Goal: Transaction & Acquisition: Book appointment/travel/reservation

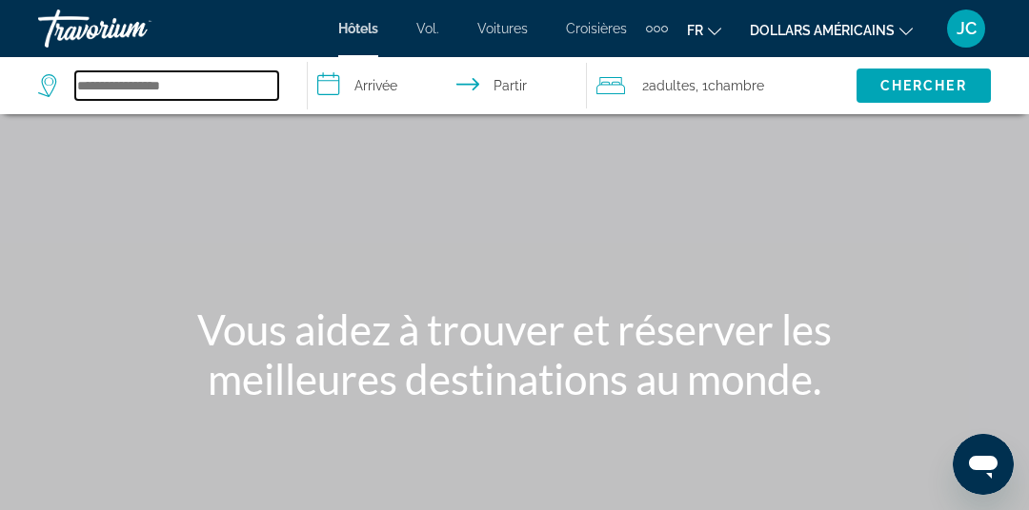
click at [224, 76] on input "Rechercher une destination hôtelière" at bounding box center [176, 85] width 203 height 29
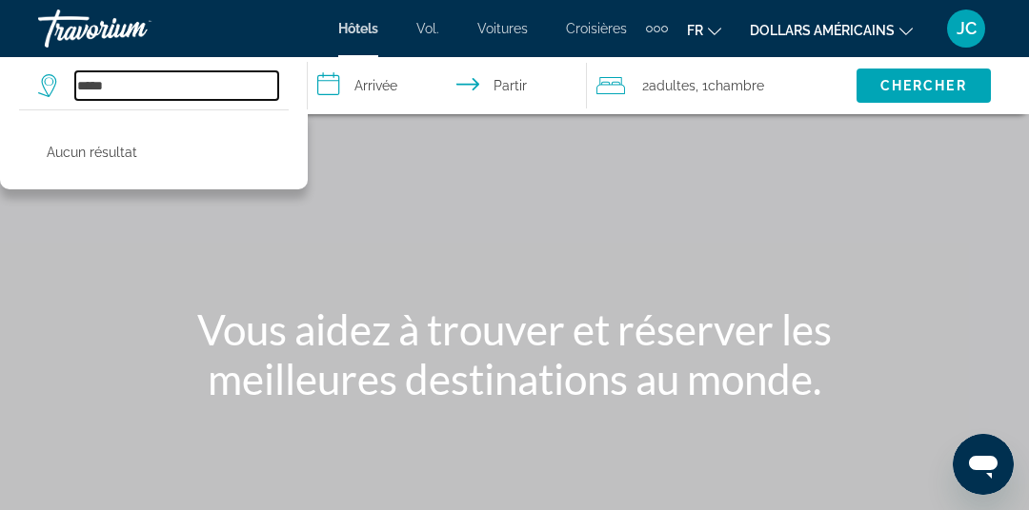
type input "****"
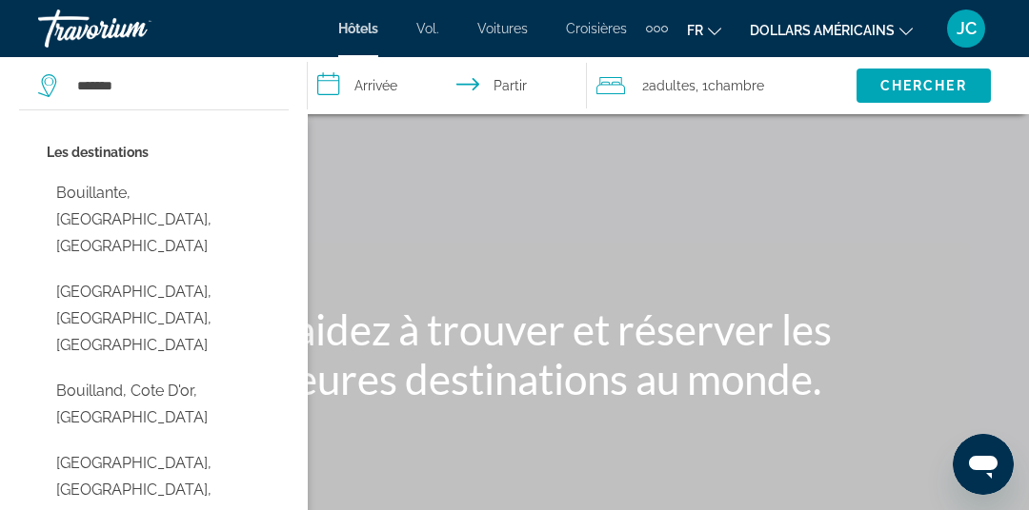
click at [189, 191] on button "Bouillante, [GEOGRAPHIC_DATA], [GEOGRAPHIC_DATA]" at bounding box center [168, 220] width 242 height 90
type input "**********"
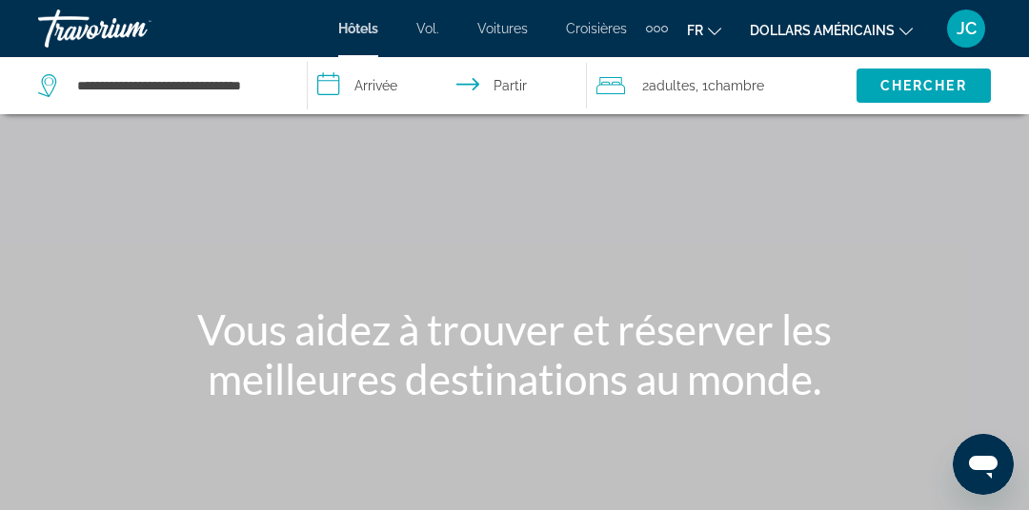
click at [387, 78] on input "**********" at bounding box center [451, 88] width 287 height 63
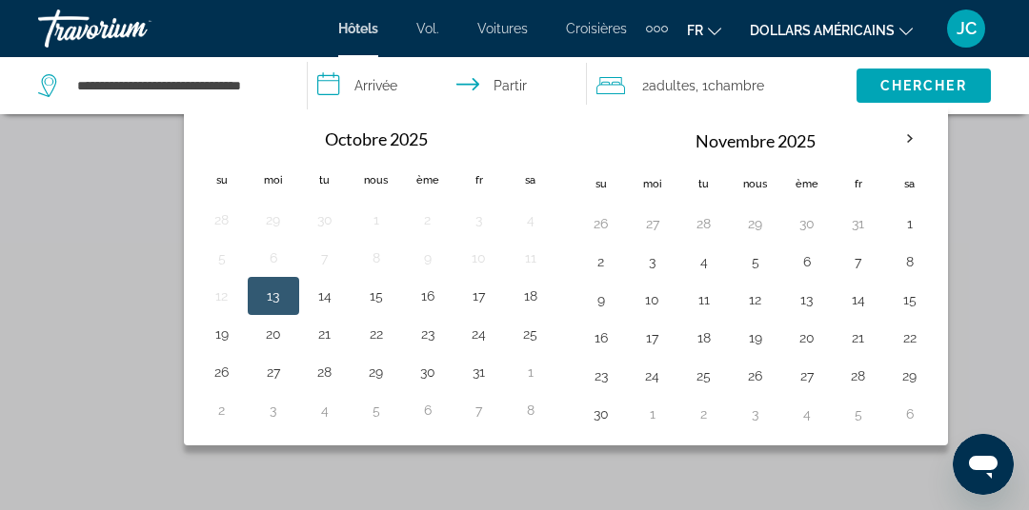
click at [600, 330] on button "16" at bounding box center [601, 338] width 30 height 27
click at [600, 404] on button "30" at bounding box center [601, 414] width 30 height 27
type input "**********"
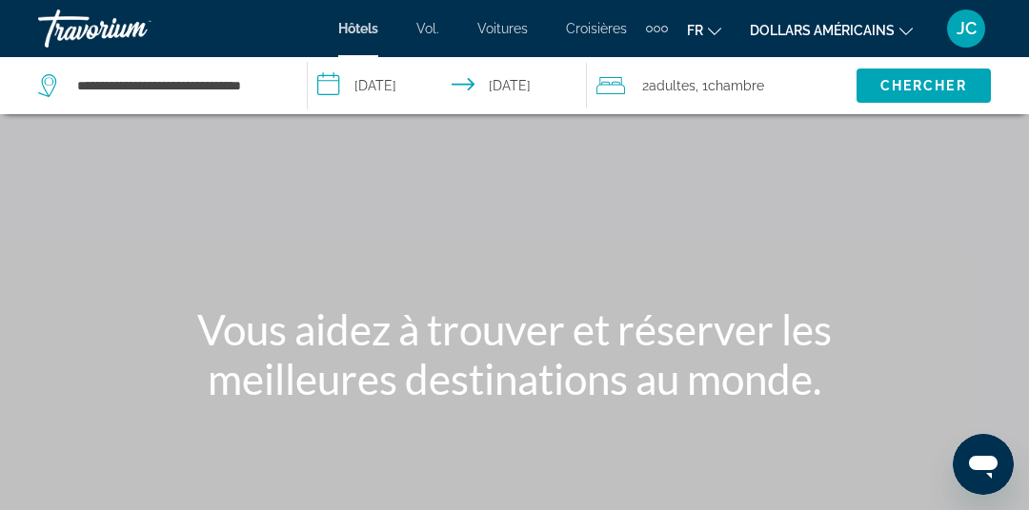
click at [903, 80] on font "Chercher" at bounding box center [923, 85] width 87 height 15
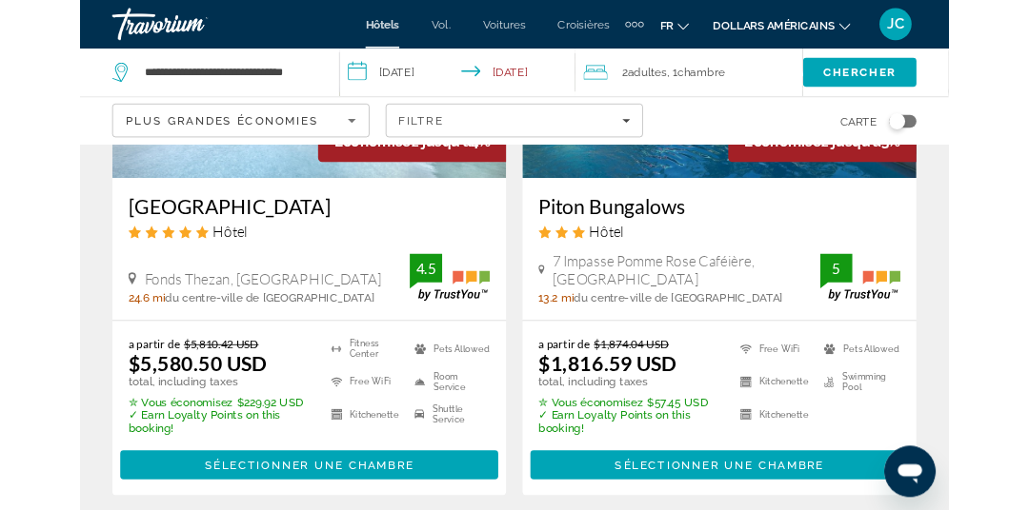
scroll to position [2516, 0]
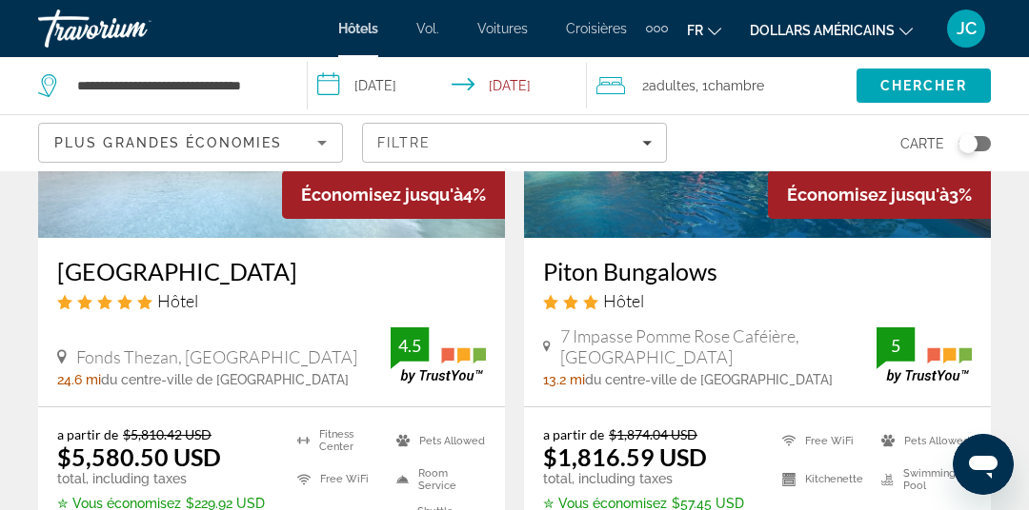
click at [833, 23] on font "dollars américains" at bounding box center [822, 30] width 145 height 15
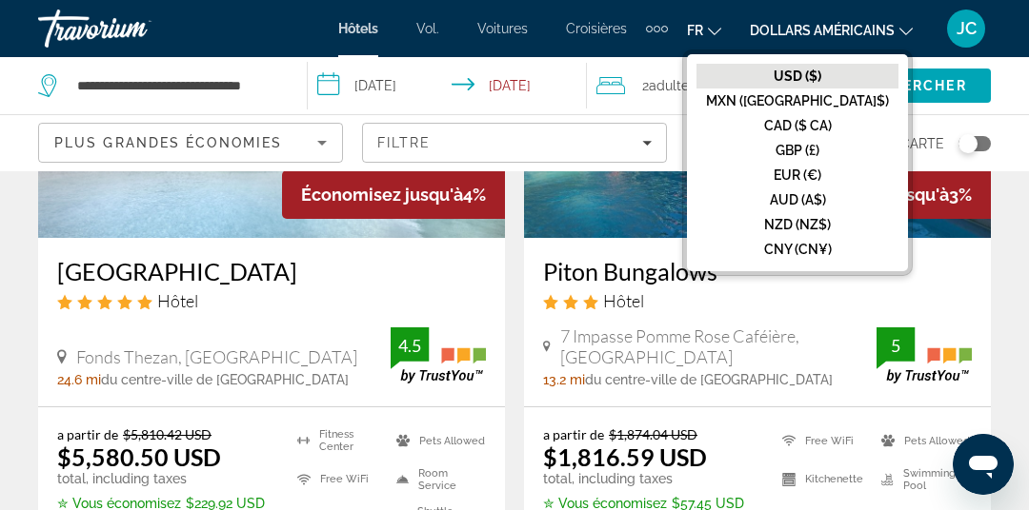
click at [821, 174] on font "EUR (€)" at bounding box center [797, 175] width 48 height 15
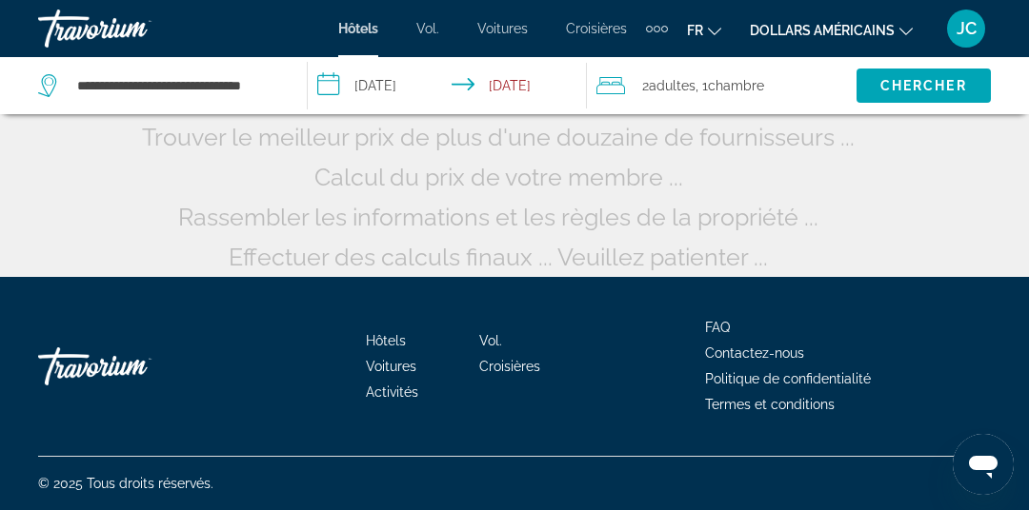
scroll to position [257, 0]
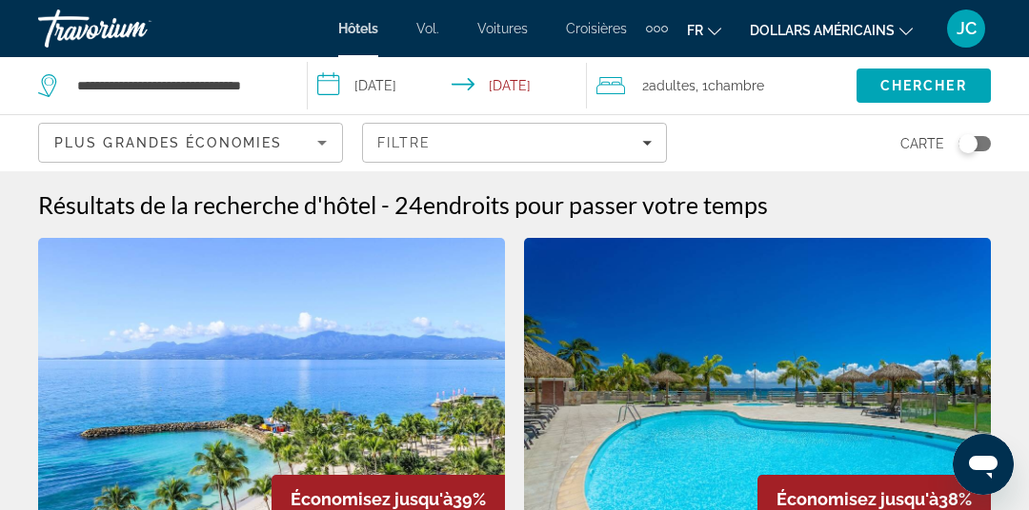
click at [641, 136] on div "Filtre" at bounding box center [514, 142] width 274 height 15
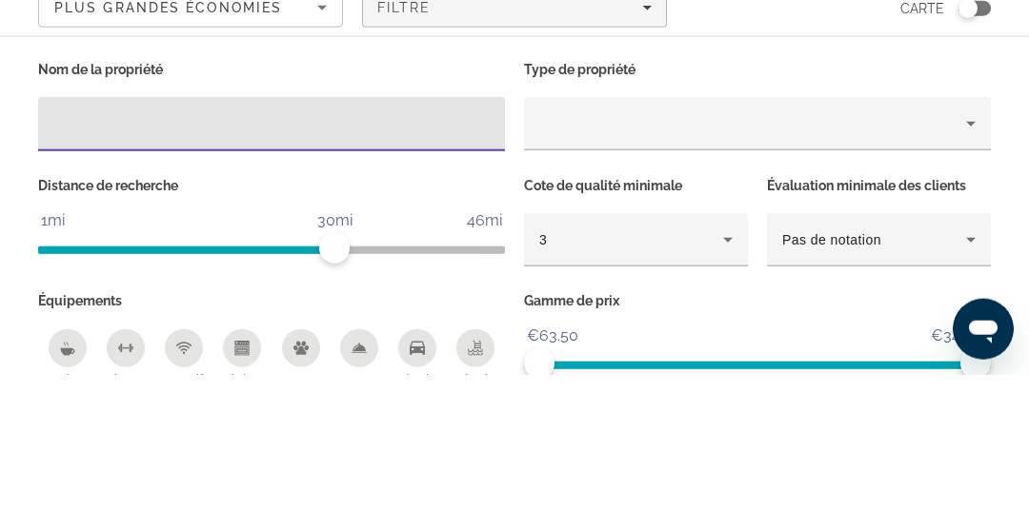
click at [963, 249] on icon "Property type" at bounding box center [970, 259] width 23 height 23
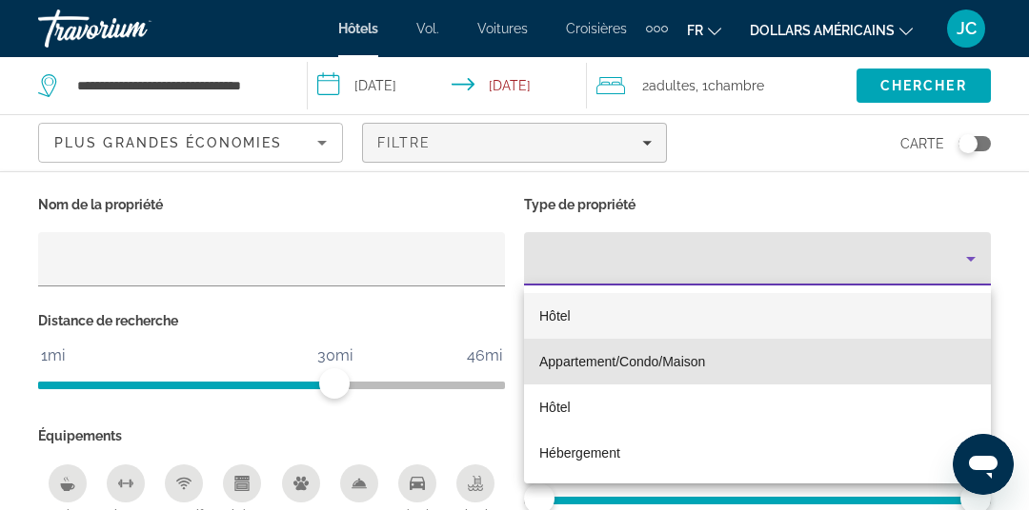
click at [695, 354] on font "Appartement/Condo/Maison" at bounding box center [622, 361] width 166 height 15
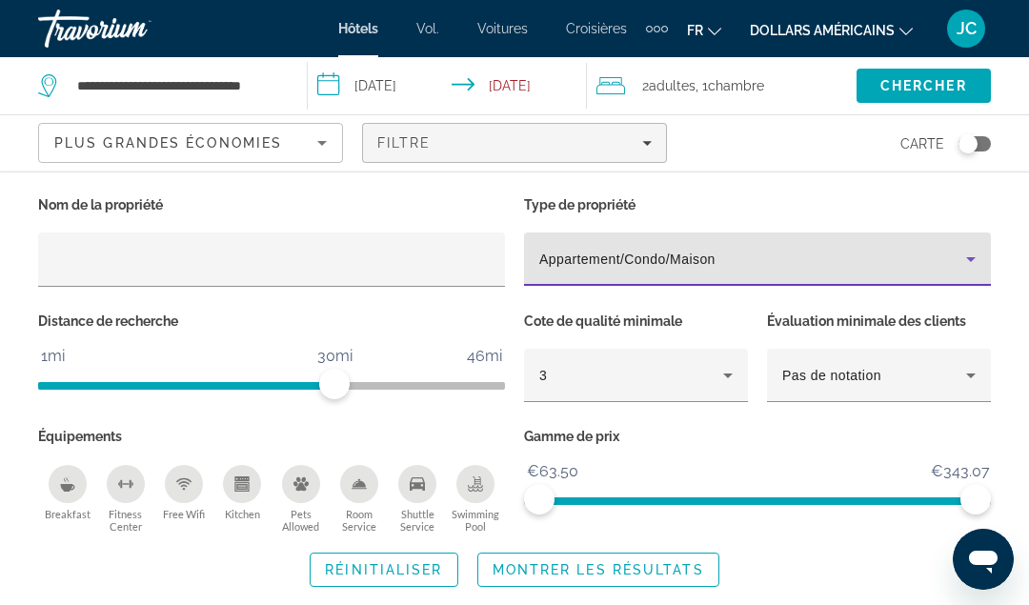
scroll to position [71, 0]
click at [649, 510] on span "Montrer les résultats" at bounding box center [597, 569] width 211 height 15
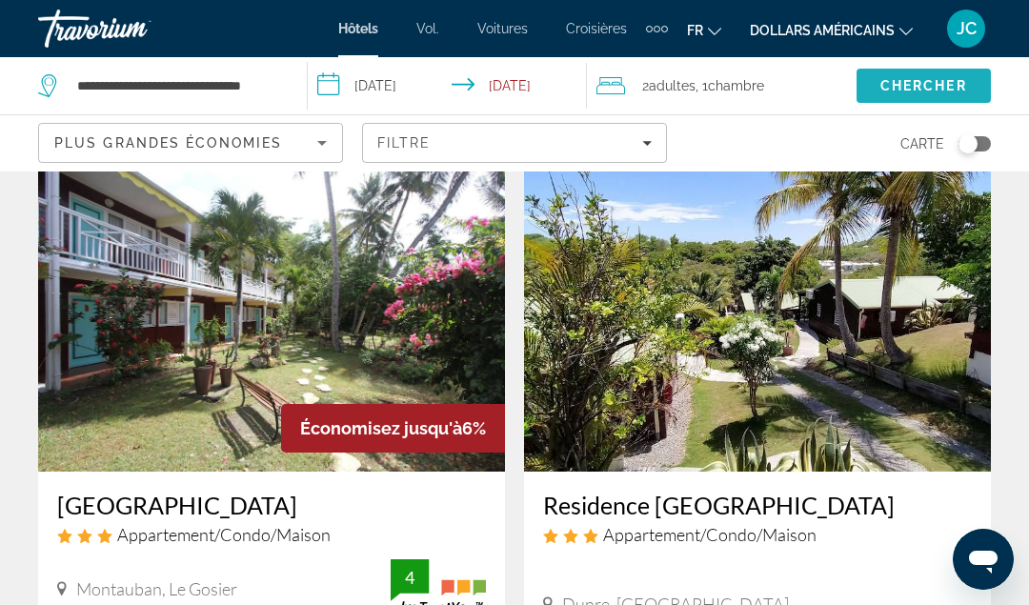
click at [935, 88] on span "Chercher" at bounding box center [923, 85] width 87 height 15
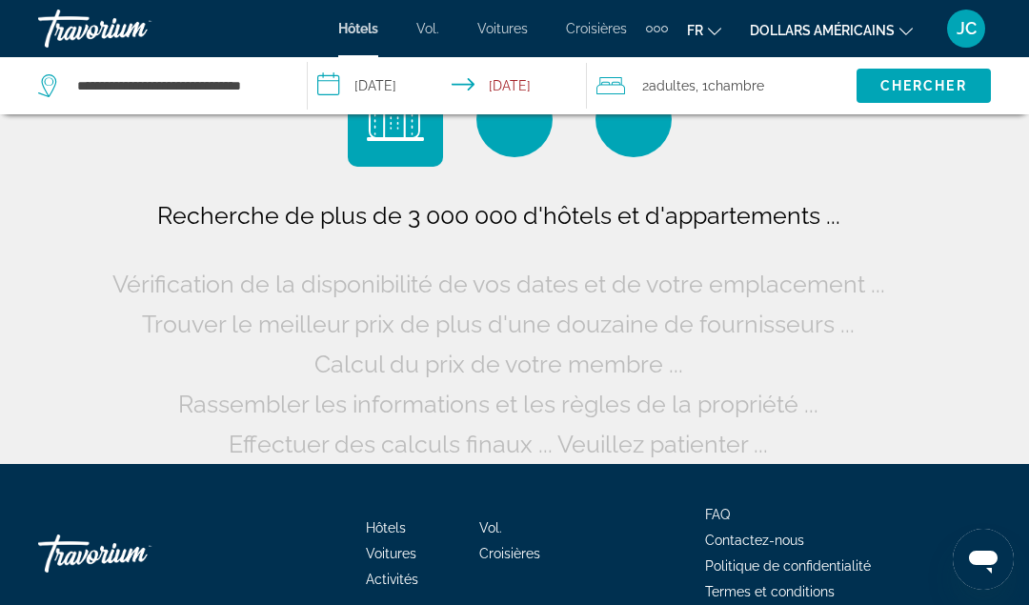
scroll to position [0, 0]
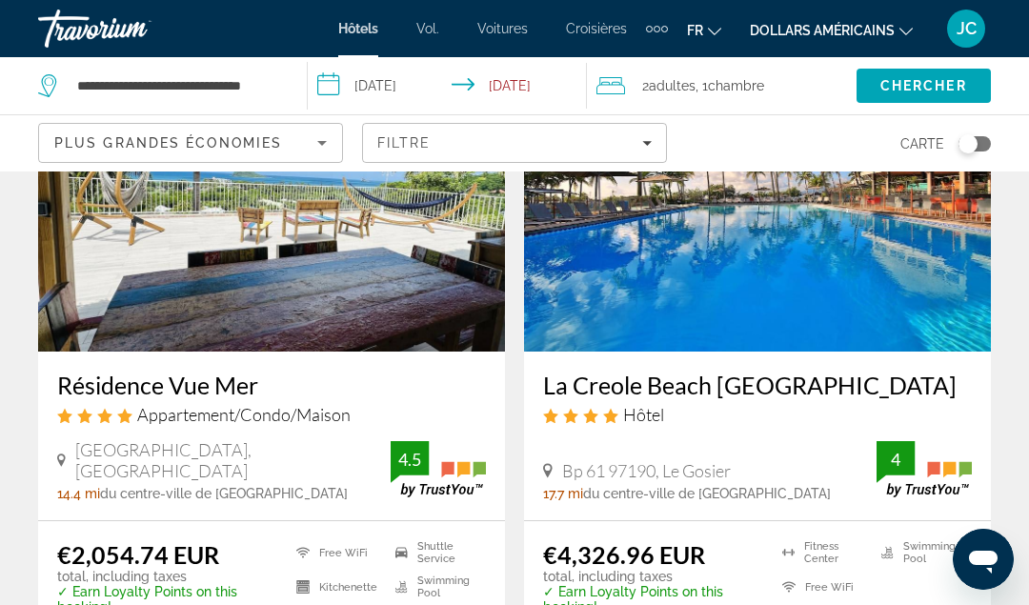
scroll to position [3773, 0]
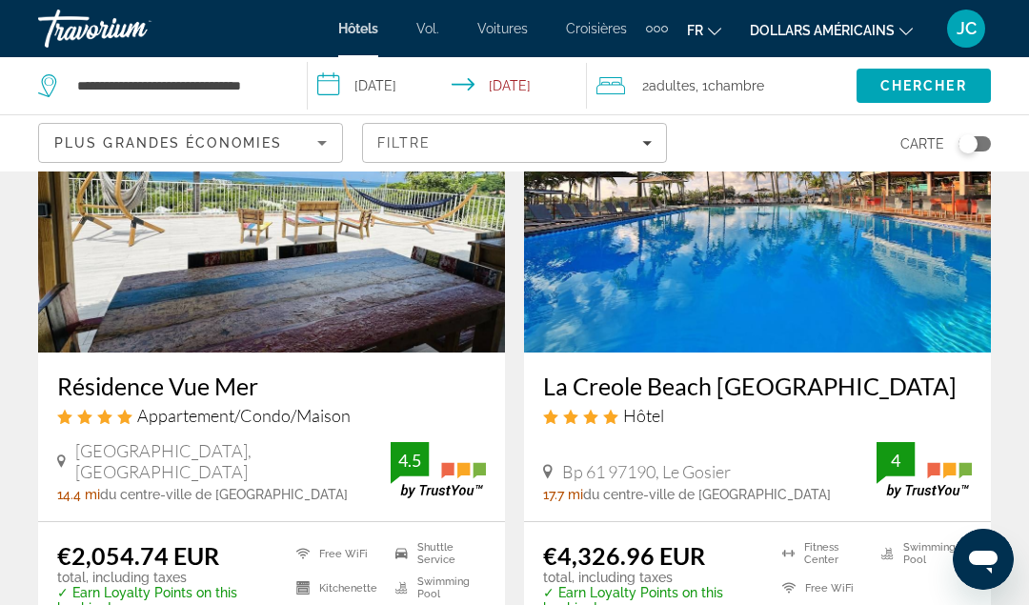
click at [386, 319] on img "Contenu principal" at bounding box center [271, 200] width 467 height 305
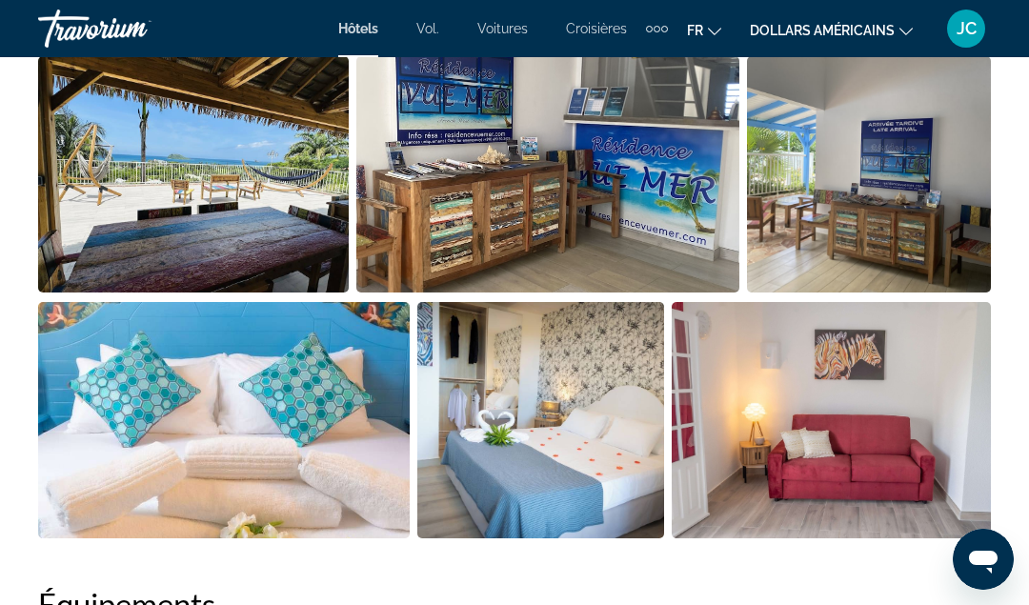
scroll to position [1384, 0]
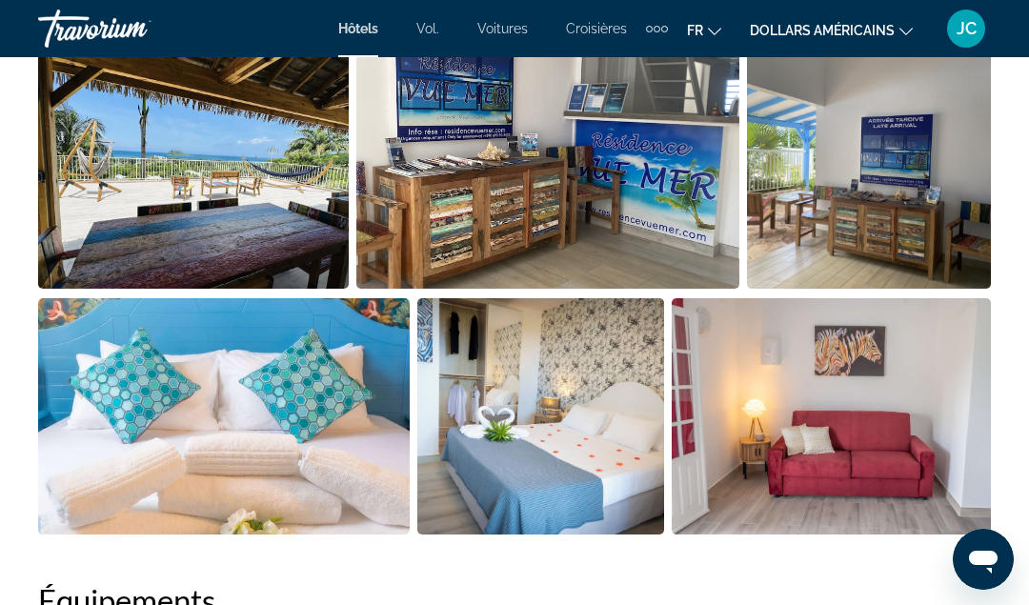
click at [176, 443] on img "Open full-screen image slider" at bounding box center [223, 416] width 371 height 236
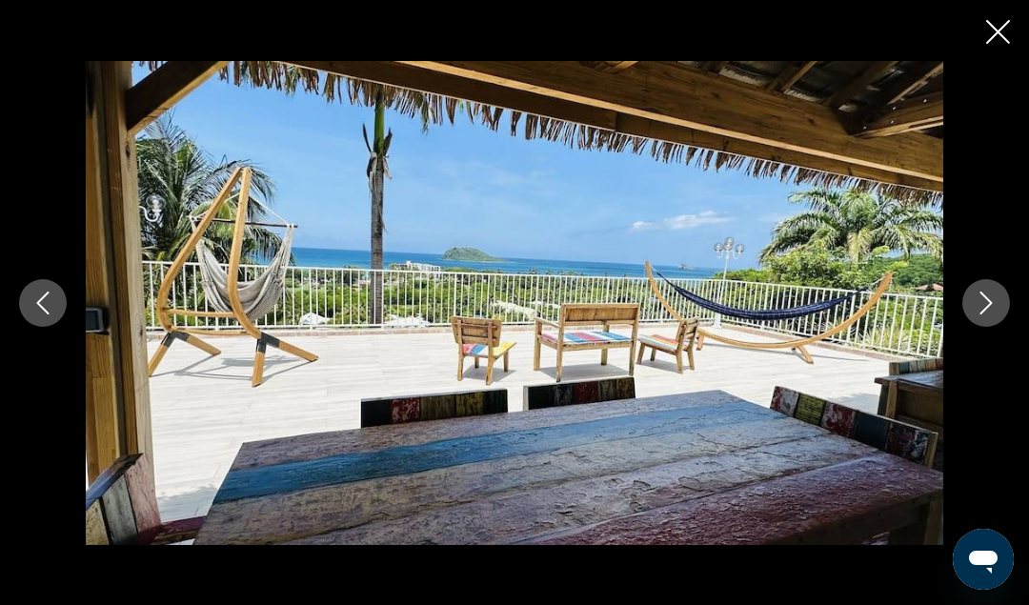
click at [981, 292] on icon "Next image" at bounding box center [986, 302] width 12 height 23
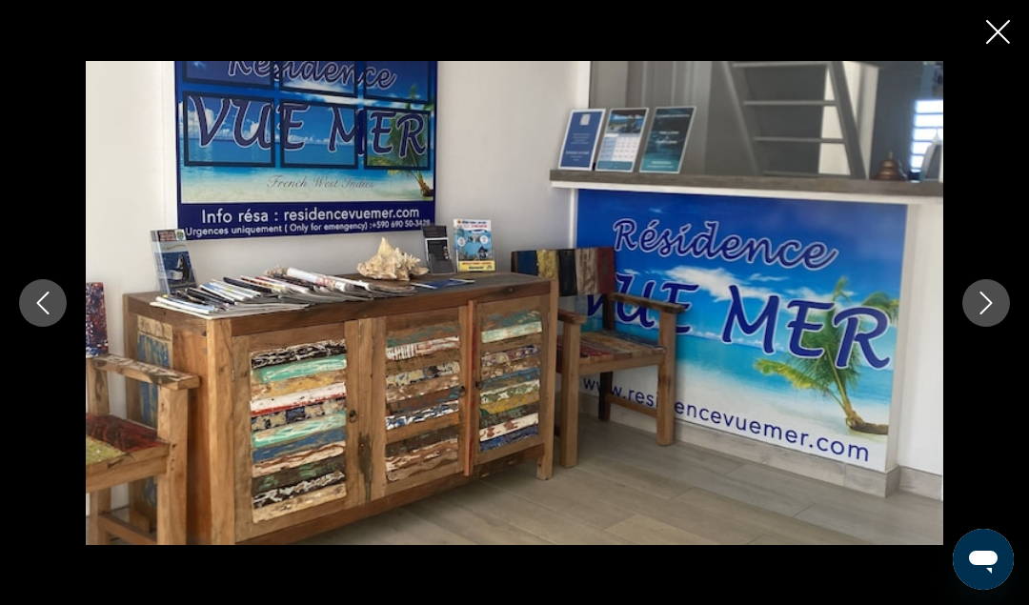
click at [983, 292] on icon "Next image" at bounding box center [985, 302] width 23 height 23
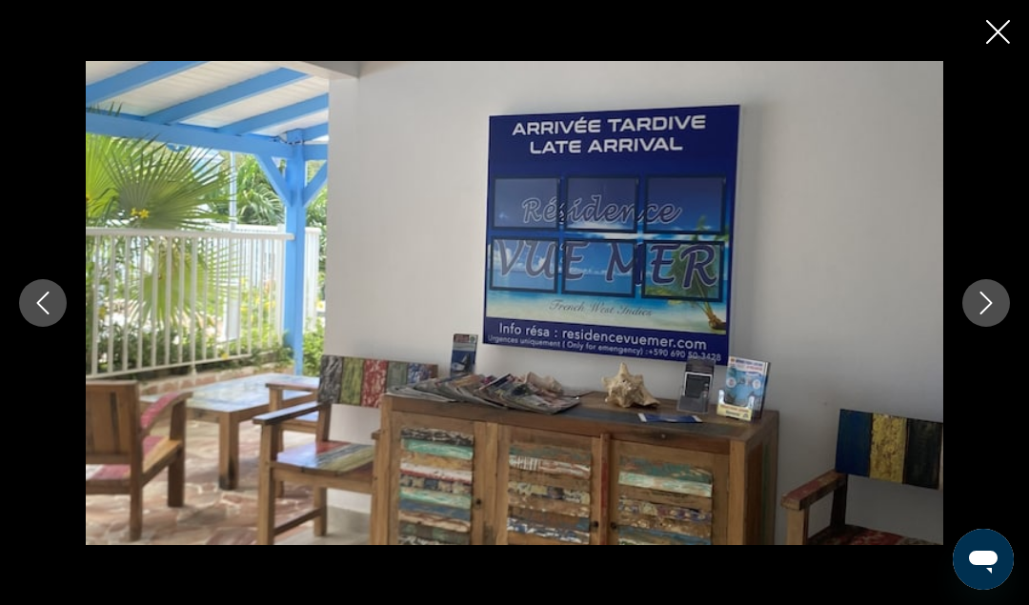
click at [962, 297] on button "Next image" at bounding box center [986, 303] width 48 height 48
click at [967, 297] on button "Next image" at bounding box center [986, 303] width 48 height 48
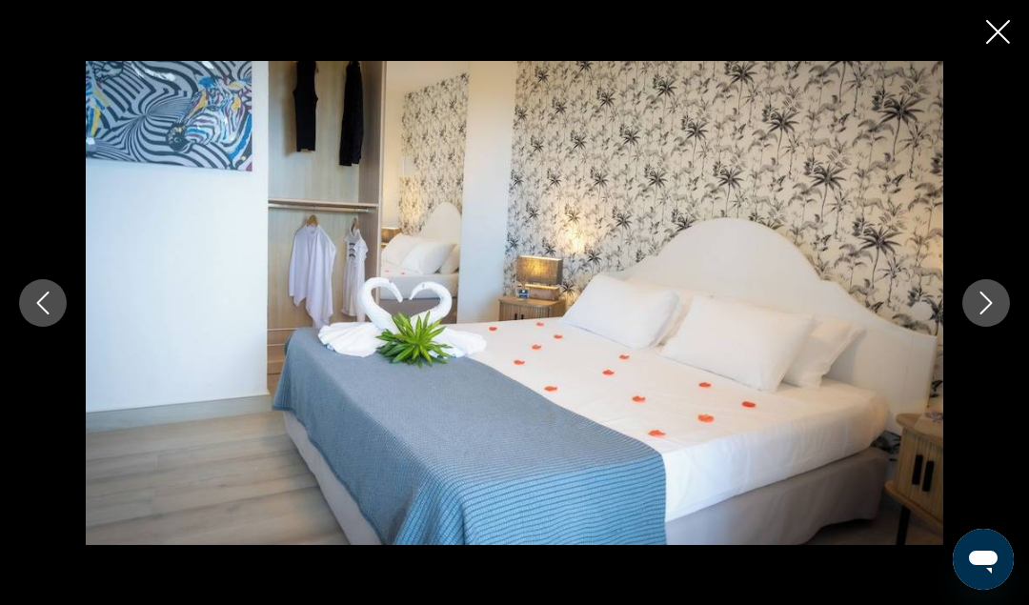
click at [977, 303] on icon "Next image" at bounding box center [985, 302] width 23 height 23
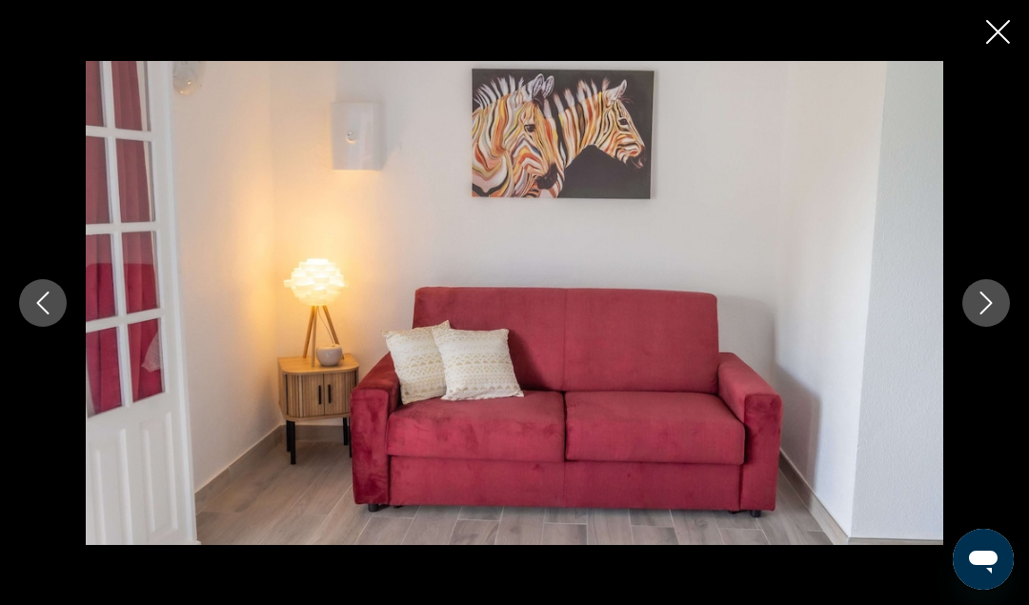
click at [981, 296] on icon "Next image" at bounding box center [985, 302] width 23 height 23
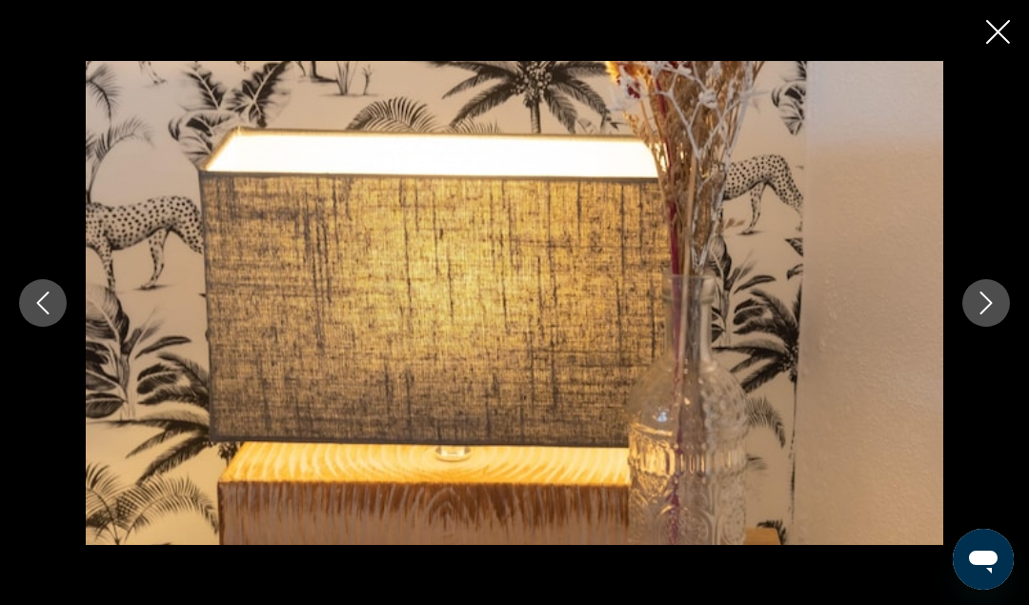
click at [982, 296] on icon "Next image" at bounding box center [985, 302] width 23 height 23
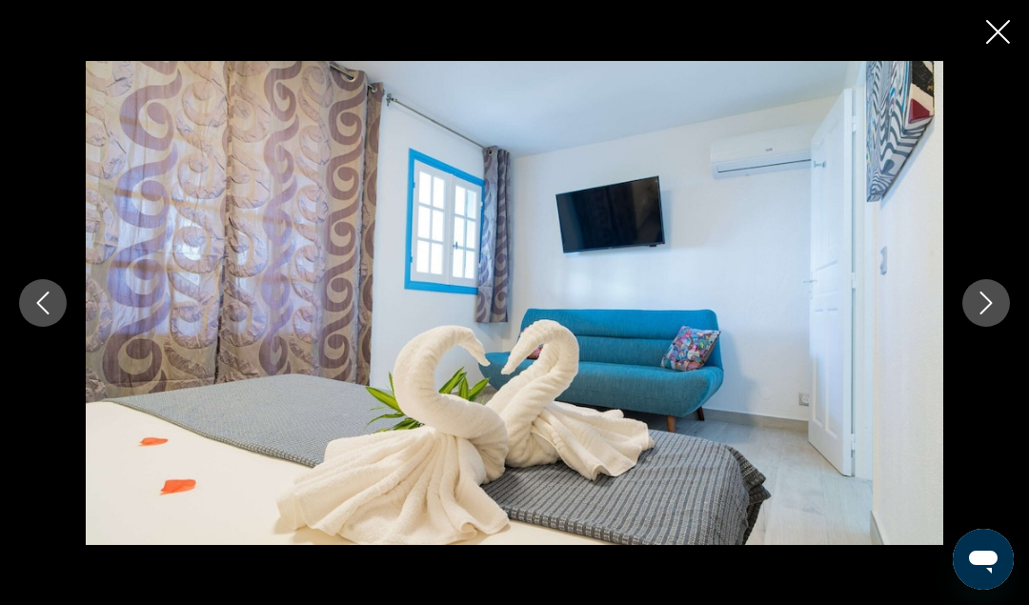
click at [976, 305] on icon "Next image" at bounding box center [985, 302] width 23 height 23
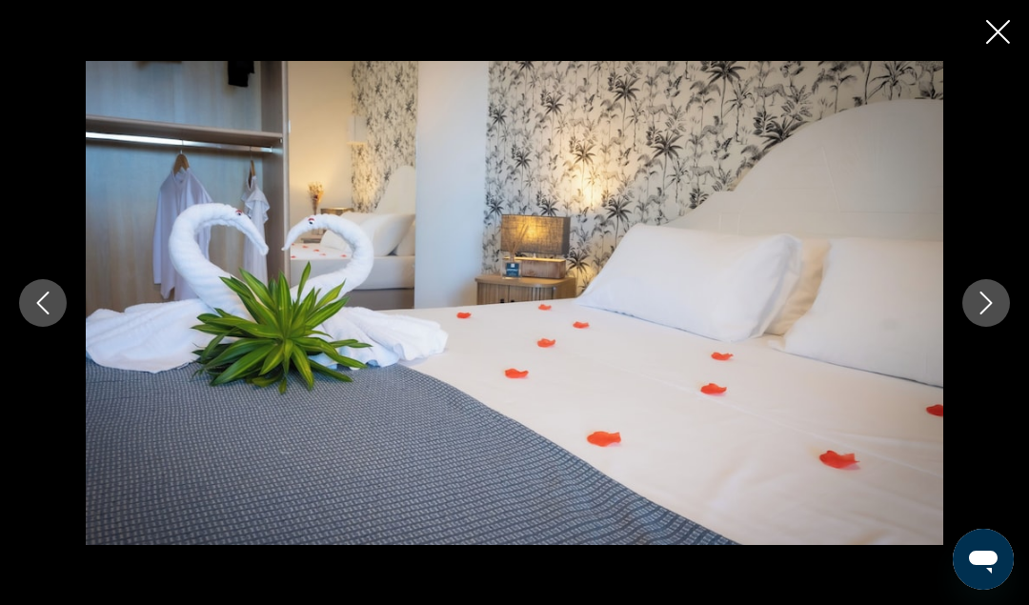
click at [966, 300] on button "Next image" at bounding box center [986, 303] width 48 height 48
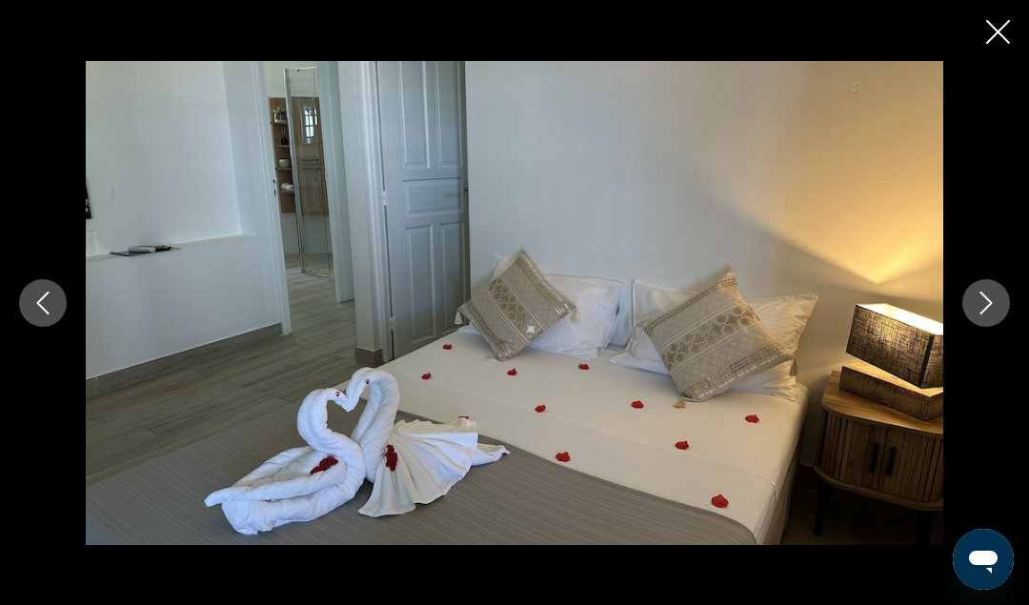
click at [987, 294] on icon "Next image" at bounding box center [985, 302] width 23 height 23
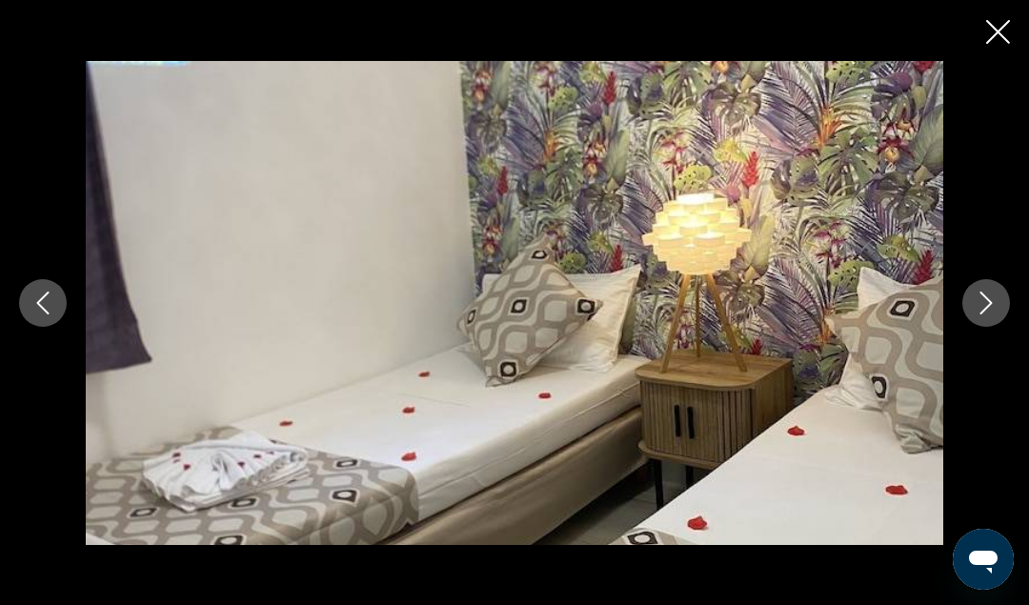
click at [988, 293] on icon "Next image" at bounding box center [985, 302] width 23 height 23
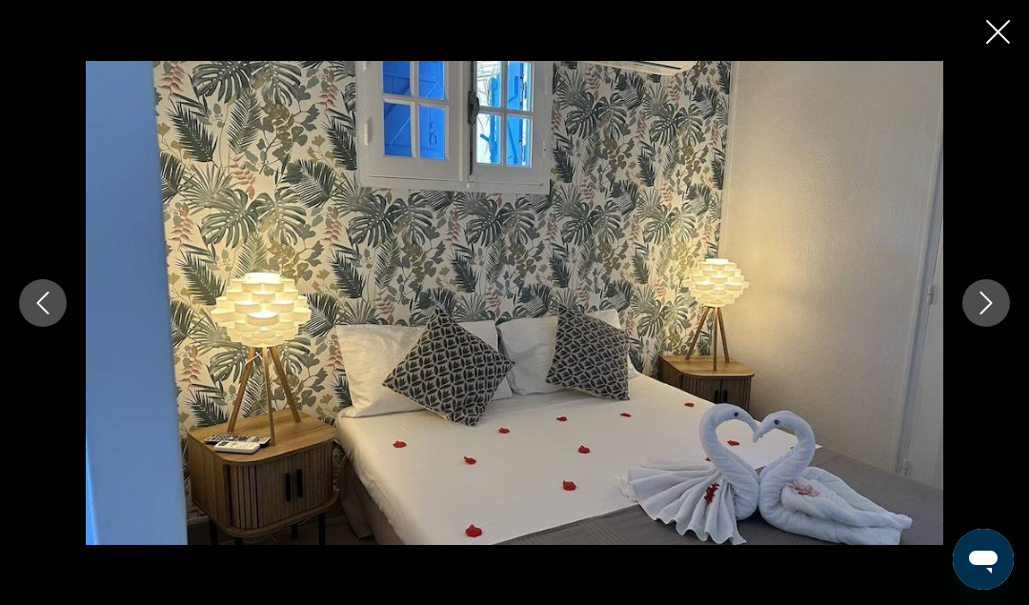
click at [971, 302] on button "Next image" at bounding box center [986, 303] width 48 height 48
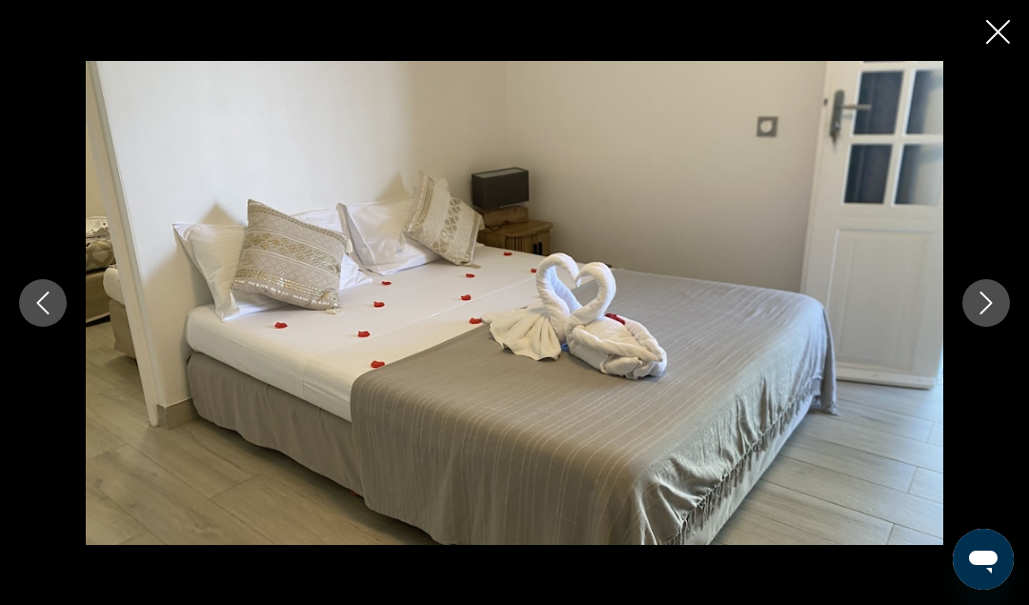
click at [981, 302] on icon "Next image" at bounding box center [985, 302] width 23 height 23
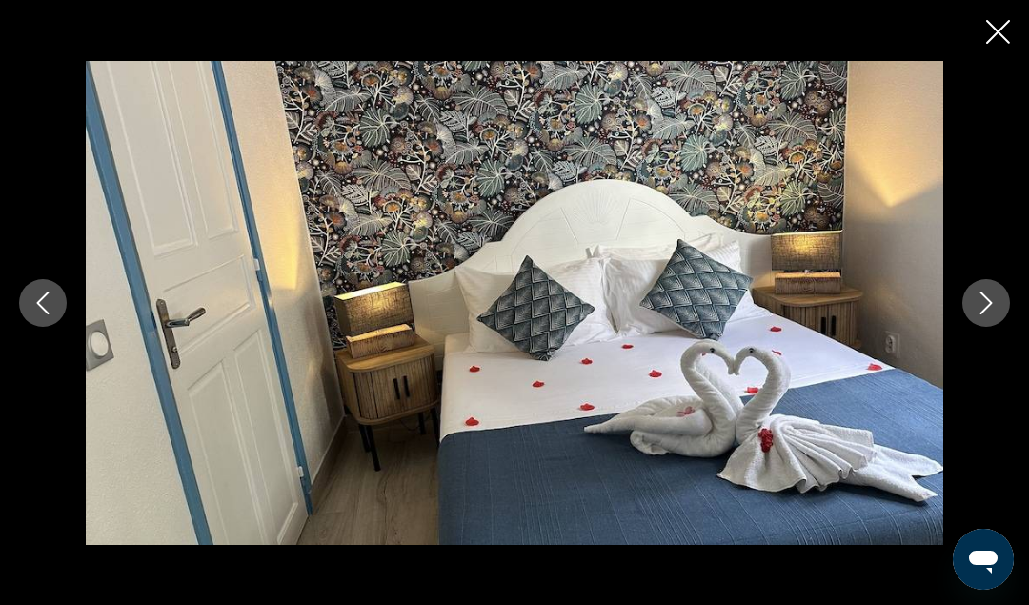
click at [974, 298] on icon "Next image" at bounding box center [985, 302] width 23 height 23
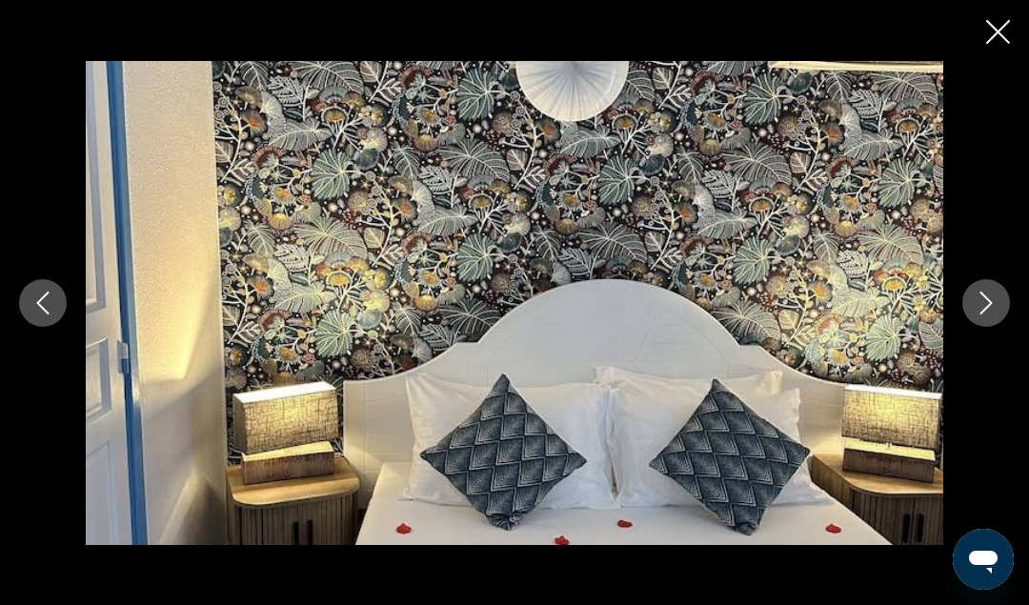
click at [990, 307] on icon "Next image" at bounding box center [985, 302] width 23 height 23
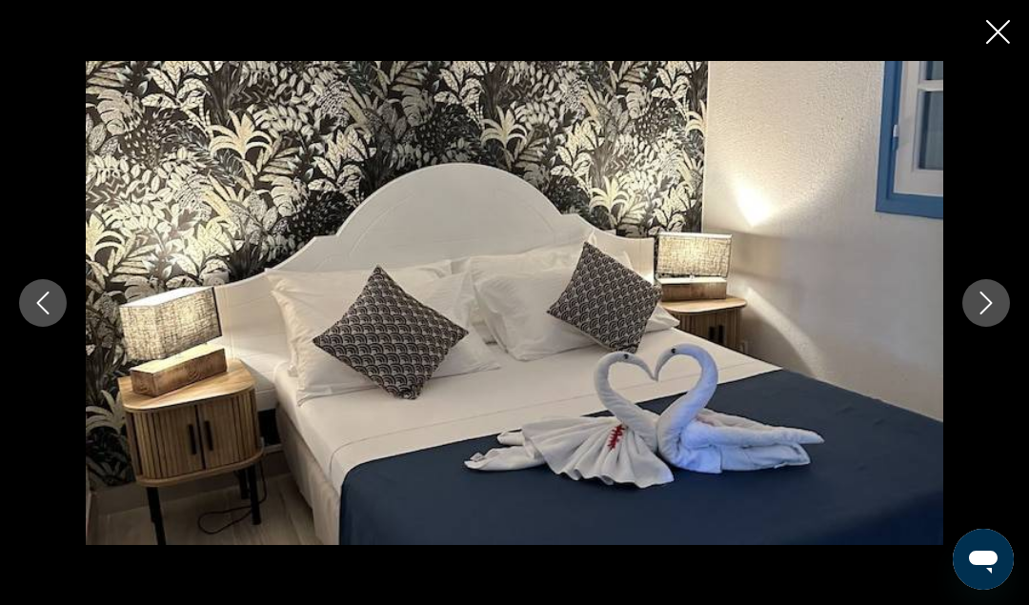
click at [975, 300] on icon "Next image" at bounding box center [985, 302] width 23 height 23
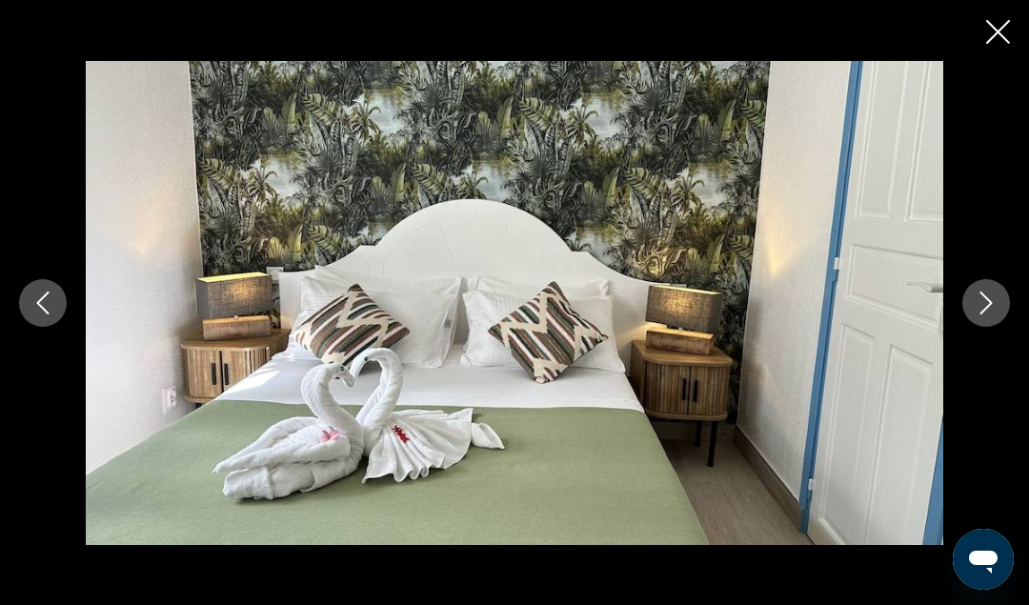
click at [979, 300] on icon "Next image" at bounding box center [985, 302] width 23 height 23
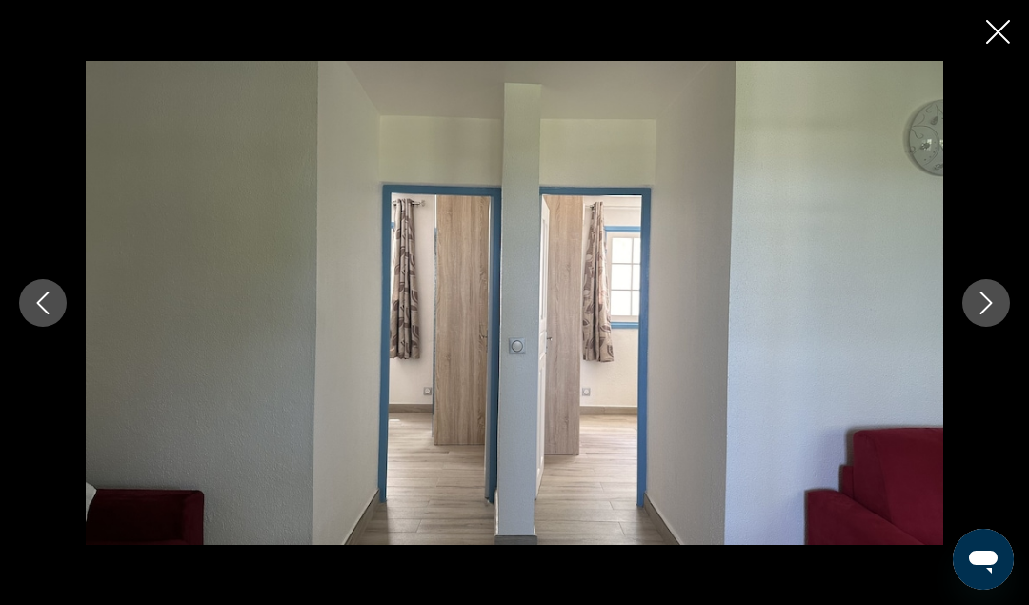
click at [977, 307] on icon "Next image" at bounding box center [985, 302] width 23 height 23
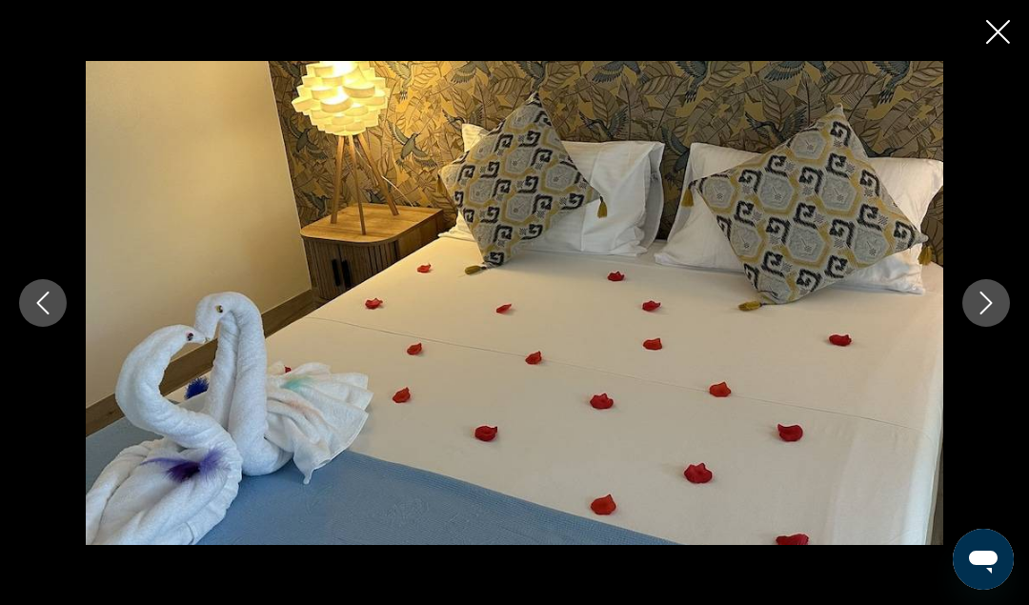
click at [979, 303] on icon "Next image" at bounding box center [985, 302] width 23 height 23
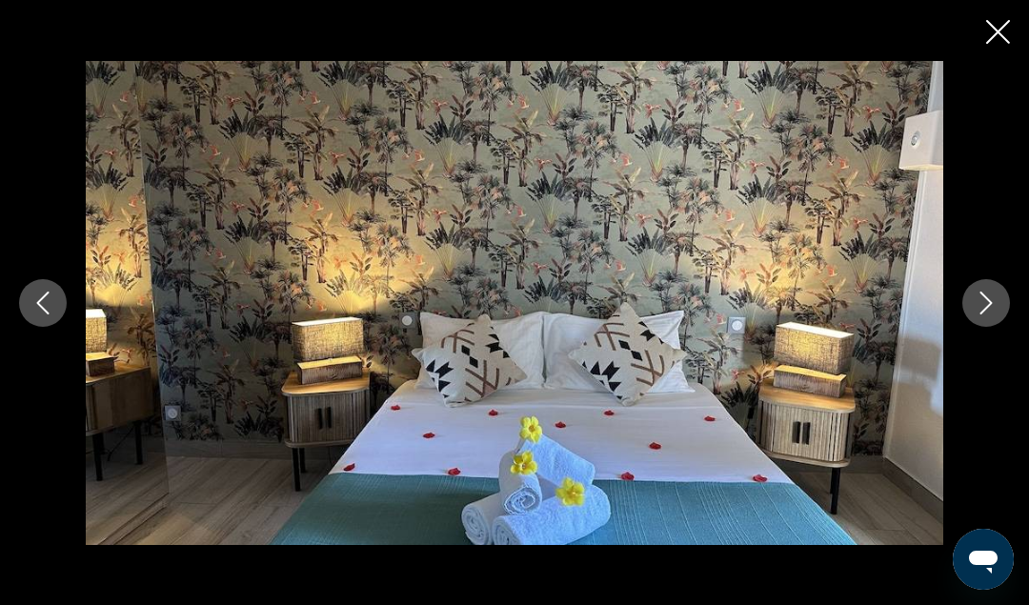
click at [982, 310] on icon "Next image" at bounding box center [986, 302] width 12 height 23
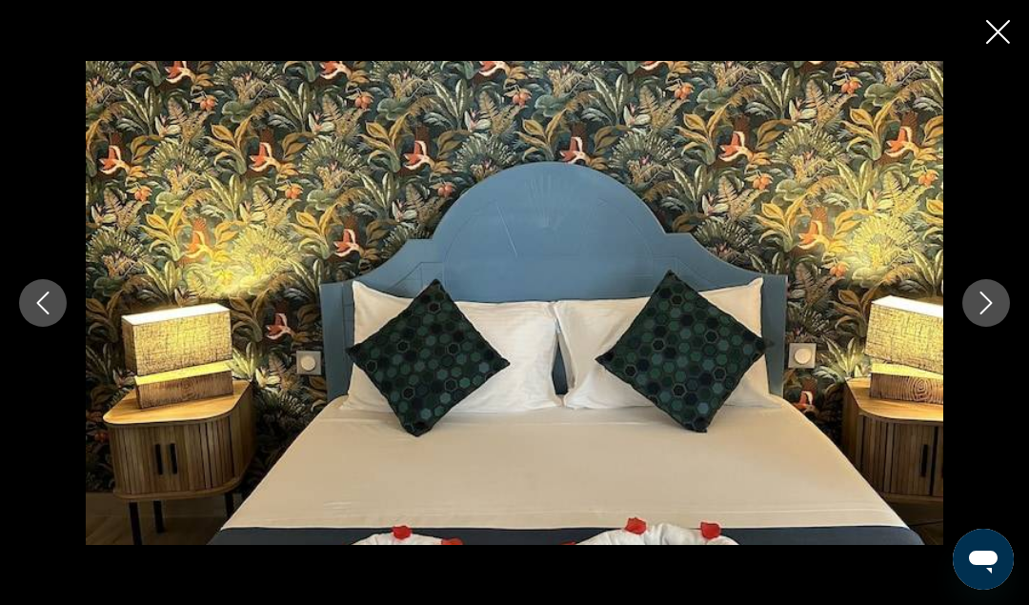
click at [990, 310] on icon "Next image" at bounding box center [985, 302] width 23 height 23
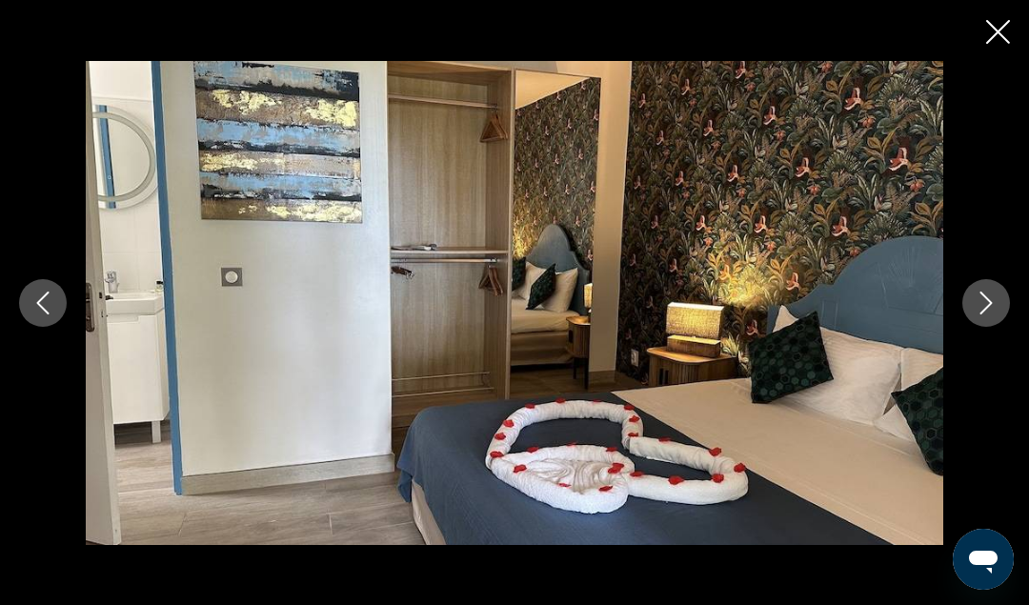
click at [981, 309] on icon "Next image" at bounding box center [985, 302] width 23 height 23
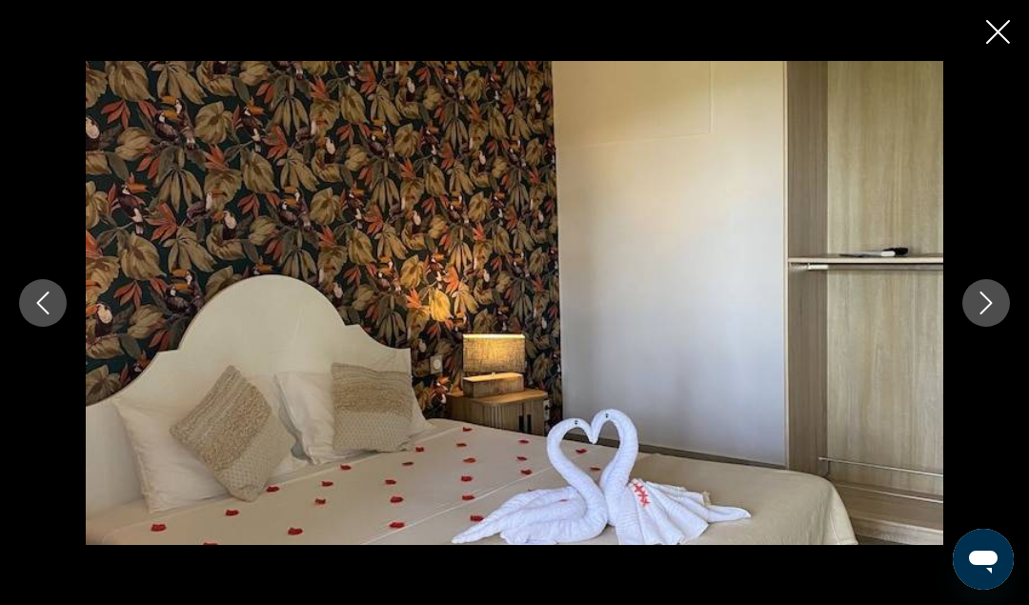
click at [978, 309] on icon "Next image" at bounding box center [985, 302] width 23 height 23
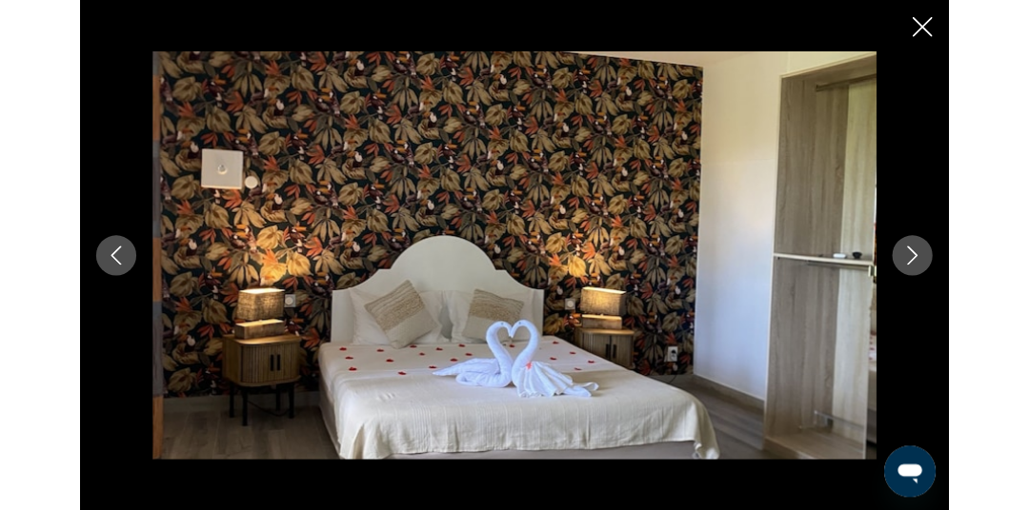
scroll to position [455, 0]
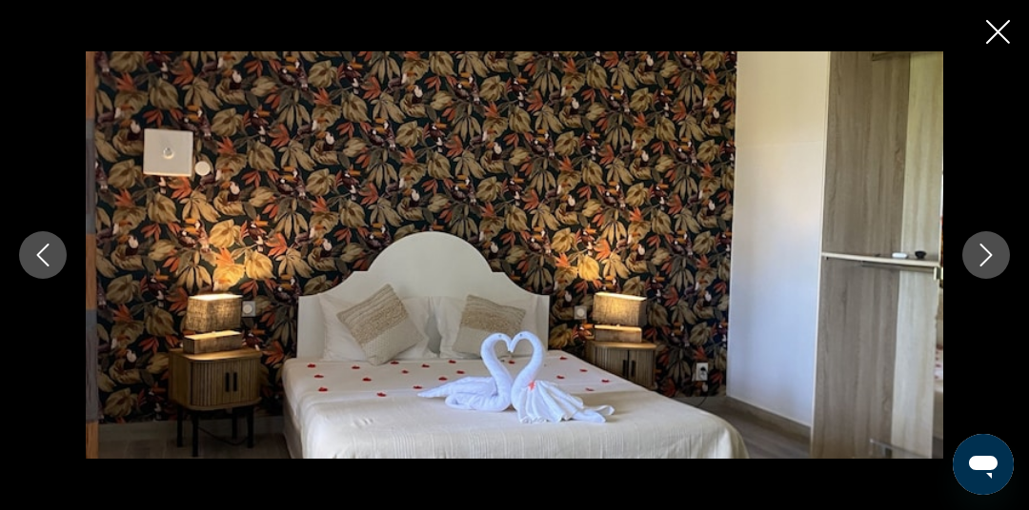
click at [984, 251] on icon "Next image" at bounding box center [985, 255] width 23 height 23
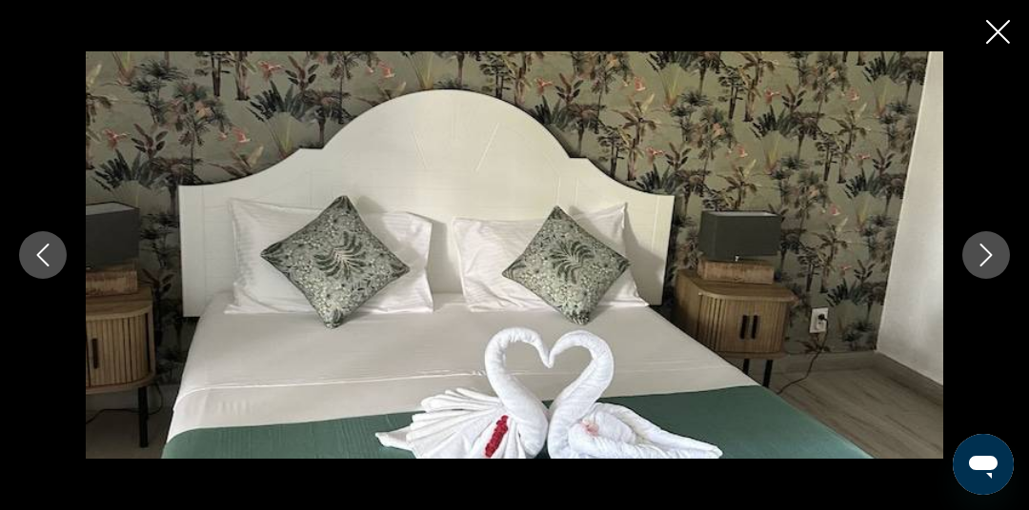
click at [1016, 264] on div "prev next" at bounding box center [514, 255] width 1029 height 409
click at [1000, 257] on button "Next image" at bounding box center [986, 255] width 48 height 48
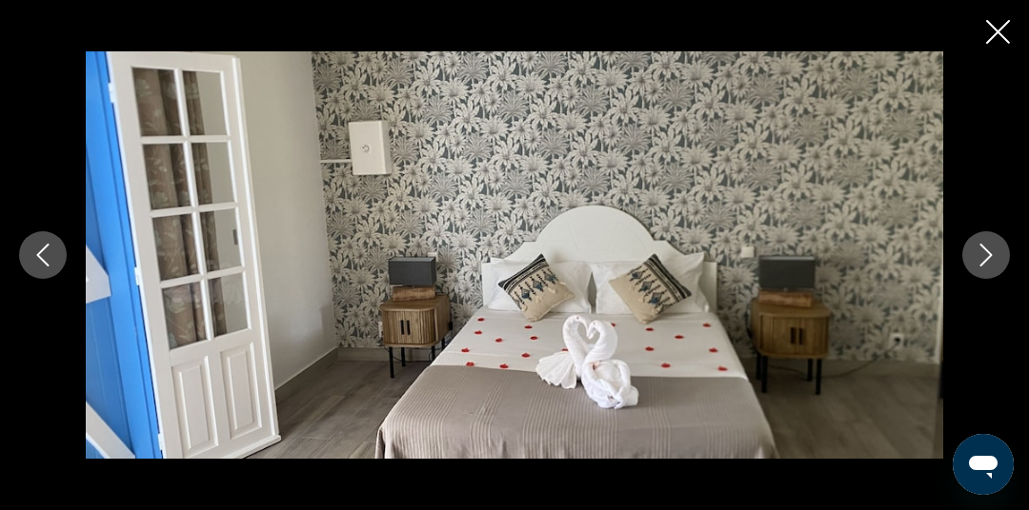
click at [982, 255] on icon "Next image" at bounding box center [985, 255] width 23 height 23
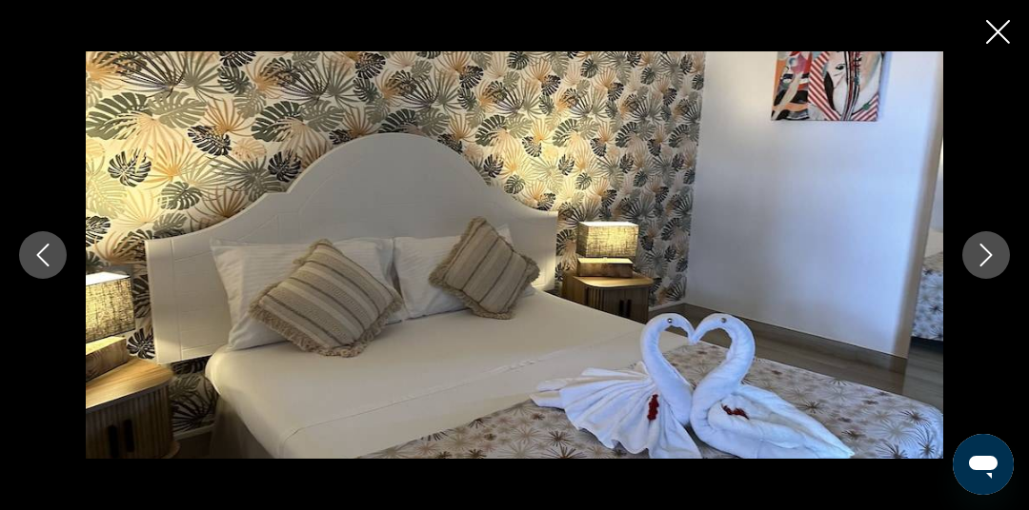
click at [987, 252] on icon "Next image" at bounding box center [986, 255] width 12 height 23
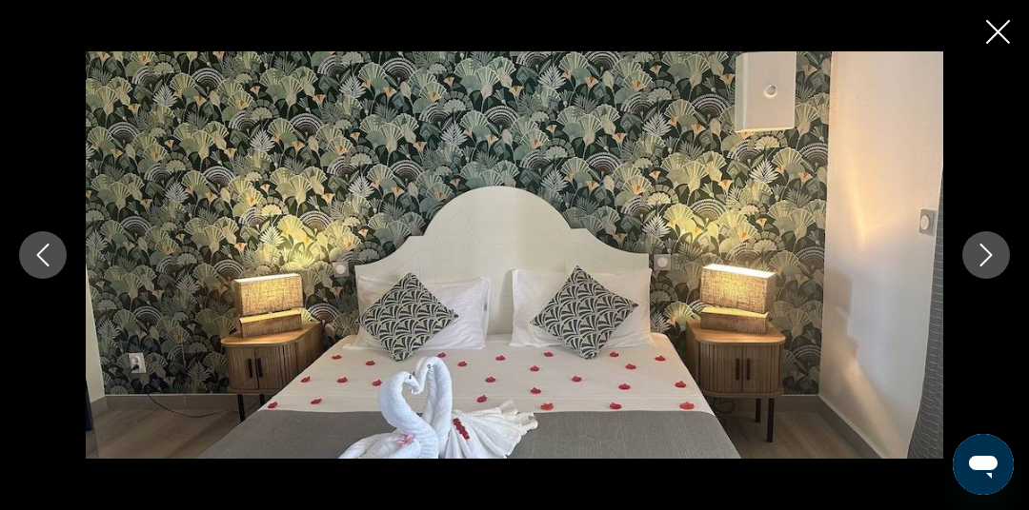
click at [996, 27] on icon "Close slideshow" at bounding box center [998, 32] width 24 height 24
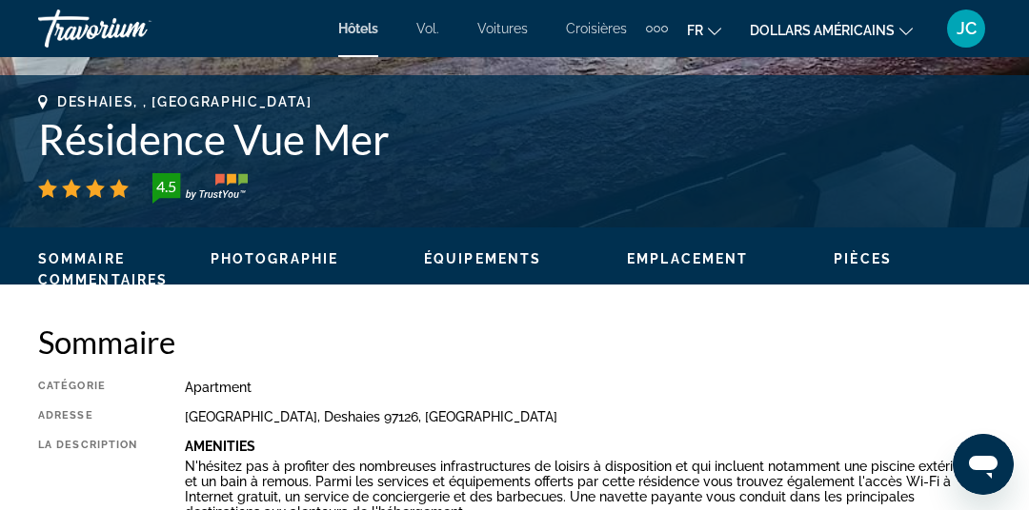
scroll to position [0, 0]
